Goal: Information Seeking & Learning: Check status

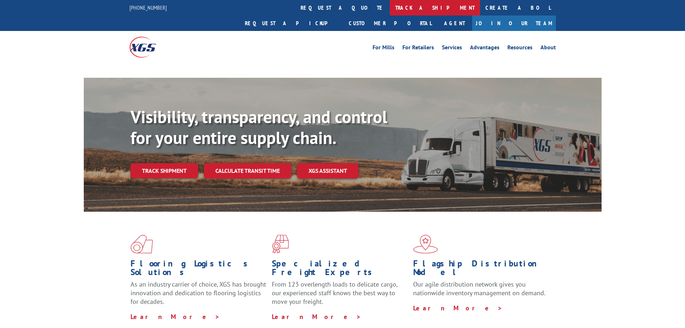
click at [390, 8] on link "track a shipment" at bounding box center [435, 7] width 90 height 15
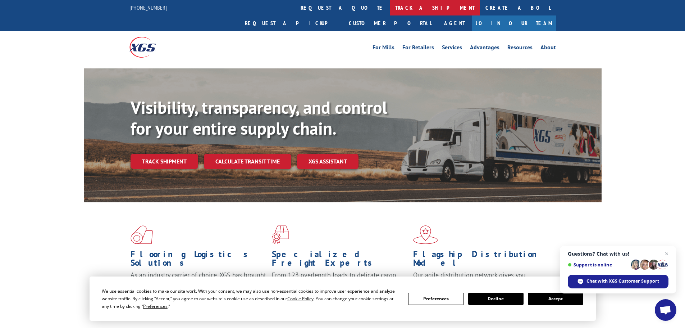
click at [390, 4] on link "track a shipment" at bounding box center [435, 7] width 90 height 15
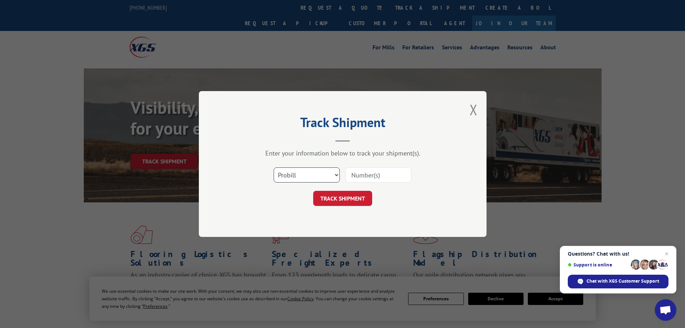
click at [314, 180] on select "Select category... Probill BOL PO" at bounding box center [307, 174] width 66 height 15
select select "bol"
click at [274, 167] on select "Select category... Probill BOL PO" at bounding box center [307, 174] width 66 height 15
click at [360, 175] on input at bounding box center [378, 174] width 66 height 15
paste input "5117503"
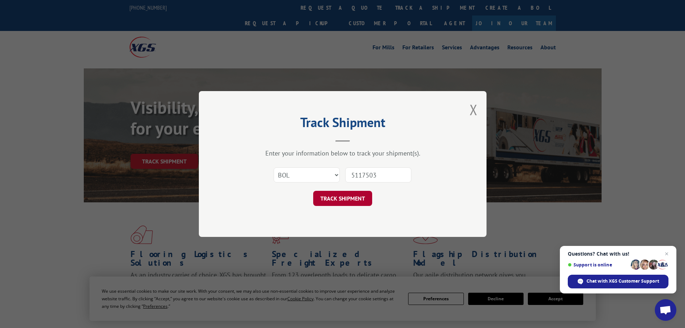
type input "5117503"
click at [349, 199] on button "TRACK SHIPMENT" at bounding box center [342, 198] width 59 height 15
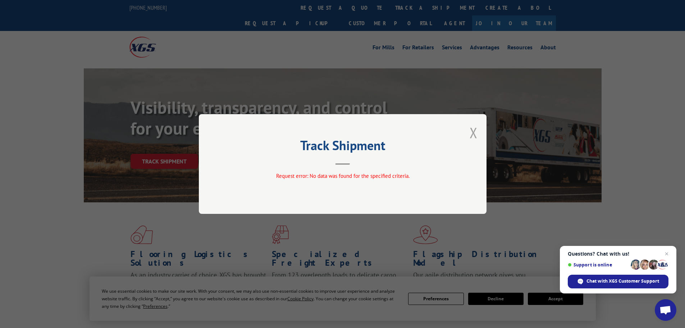
click at [472, 130] on button "Close modal" at bounding box center [474, 132] width 8 height 19
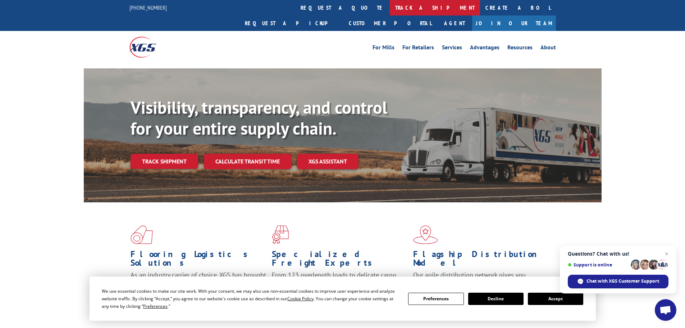
click at [390, 7] on link "track a shipment" at bounding box center [435, 7] width 90 height 15
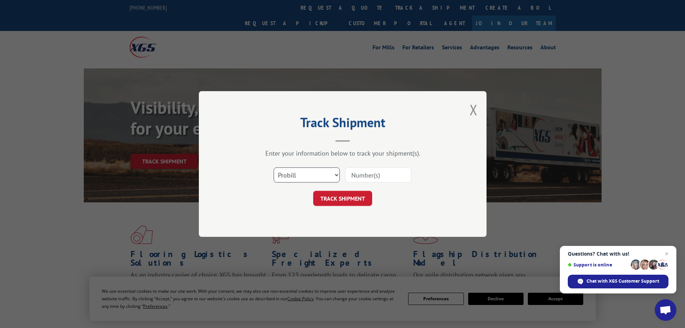
click at [309, 177] on select "Select category... Probill BOL PO" at bounding box center [307, 174] width 66 height 15
select select "bol"
click at [274, 167] on select "Select category... Probill BOL PO" at bounding box center [307, 174] width 66 height 15
click at [386, 172] on input at bounding box center [378, 174] width 66 height 15
paste input "5117503"
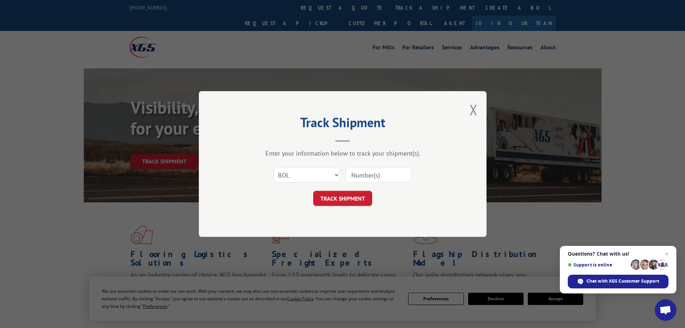
type input "5117503"
click button "TRACK SHIPMENT" at bounding box center [342, 198] width 59 height 15
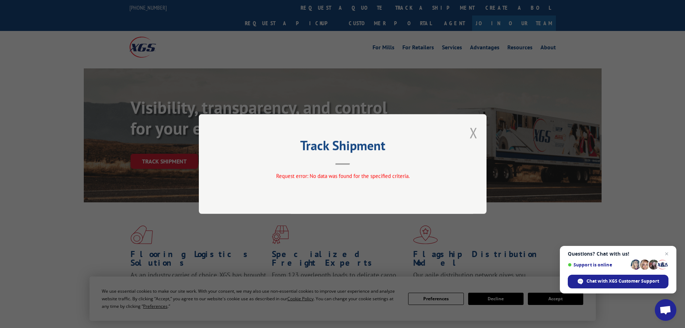
click at [470, 132] on button "Close modal" at bounding box center [474, 132] width 8 height 19
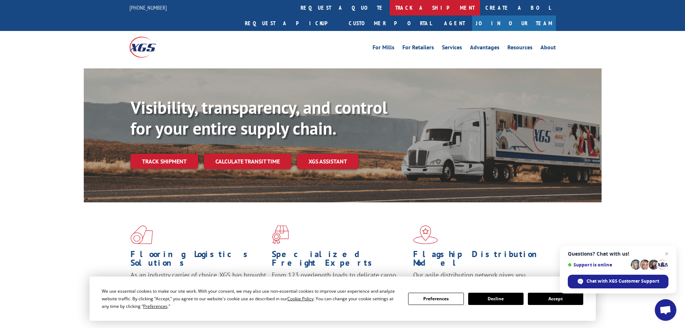
click at [390, 9] on link "track a shipment" at bounding box center [435, 7] width 90 height 15
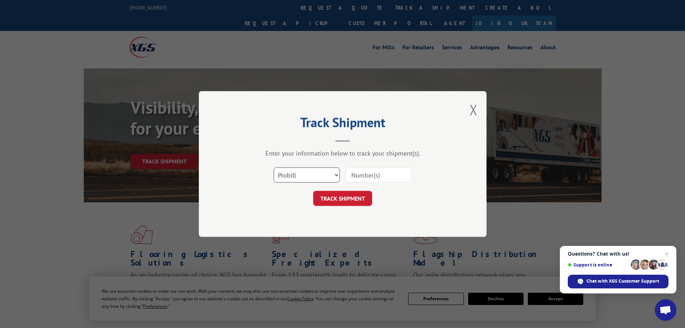
click at [320, 174] on select "Select category... Probill BOL PO" at bounding box center [307, 174] width 66 height 15
select select "bol"
click at [274, 167] on select "Select category... Probill BOL PO" at bounding box center [307, 174] width 66 height 15
click at [378, 177] on input at bounding box center [378, 174] width 66 height 15
paste input "5996107"
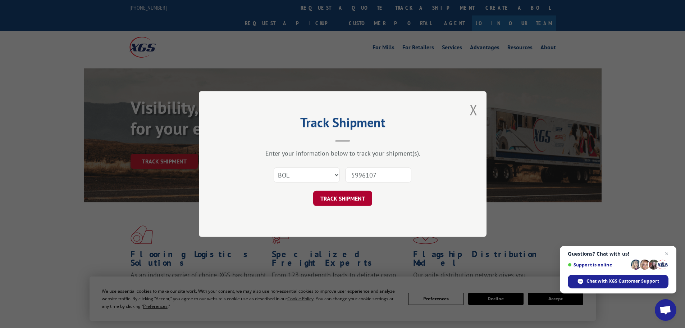
type input "5996107"
click at [362, 196] on button "TRACK SHIPMENT" at bounding box center [342, 198] width 59 height 15
